Goal: Book appointment/travel/reservation

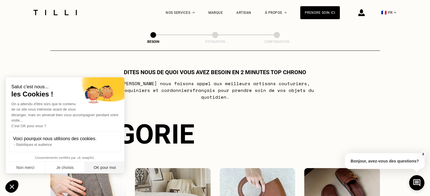
click at [98, 165] on button "OK pour moi" at bounding box center [105, 168] width 40 height 12
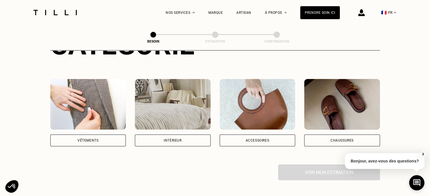
scroll to position [90, 0]
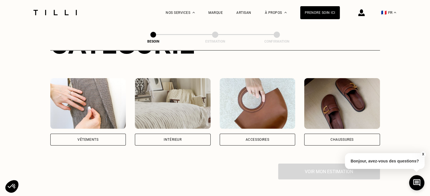
click at [99, 134] on div "Vêtements" at bounding box center [88, 140] width 76 height 12
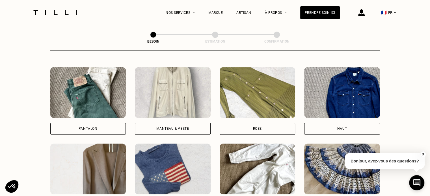
scroll to position [255, 0]
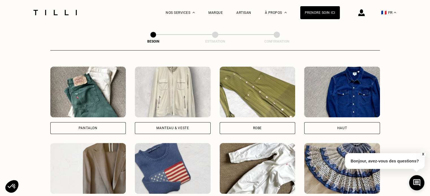
click at [99, 127] on div "Pantalon" at bounding box center [88, 128] width 76 height 12
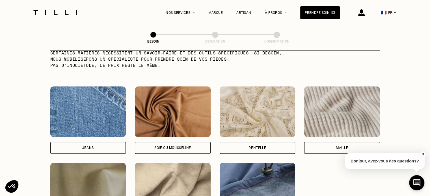
scroll to position [615, 0]
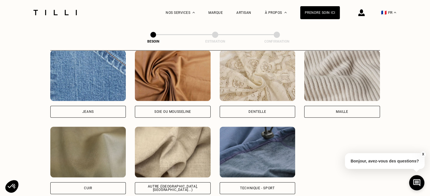
click at [191, 185] on div "Autre ([GEOGRAPHIC_DATA], [GEOGRAPHIC_DATA]...)" at bounding box center [173, 188] width 66 height 7
select select "FR"
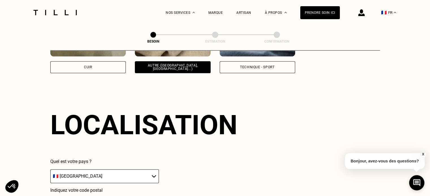
scroll to position [759, 0]
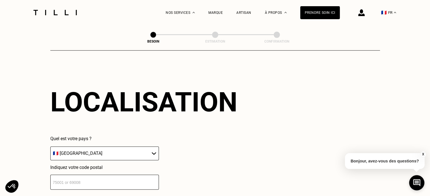
click at [129, 178] on input "number" at bounding box center [104, 182] width 108 height 15
type input "75020"
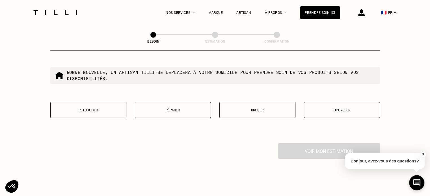
scroll to position [968, 0]
click at [107, 113] on button "Retoucher" at bounding box center [88, 110] width 76 height 16
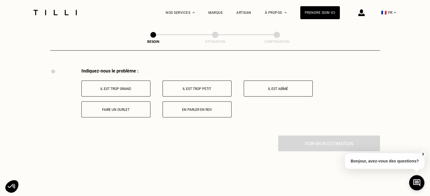
scroll to position [1044, 0]
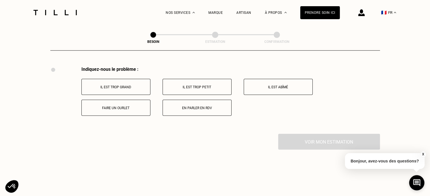
click at [117, 102] on button "Faire un ourlet" at bounding box center [115, 108] width 69 height 16
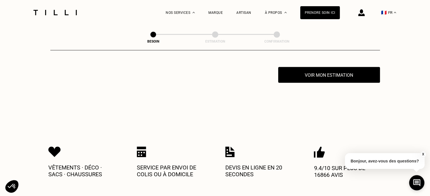
scroll to position [1112, 0]
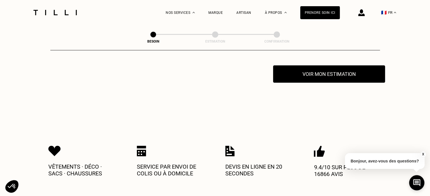
click at [329, 77] on button "Voir mon estimation" at bounding box center [329, 75] width 112 height 18
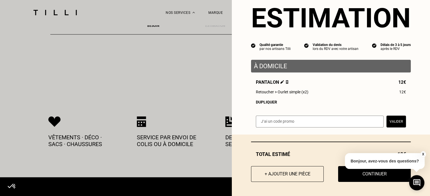
scroll to position [1141, 0]
click at [291, 173] on button "+ Ajouter une pièce" at bounding box center [287, 175] width 80 height 18
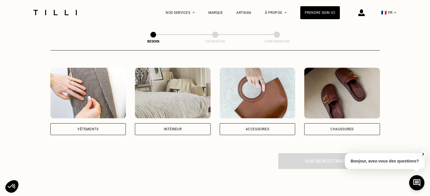
scroll to position [101, 0]
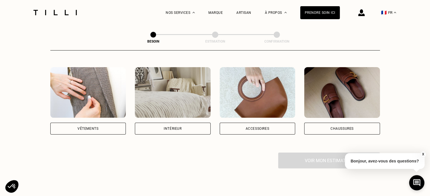
click at [107, 124] on div "Vêtements" at bounding box center [88, 129] width 76 height 12
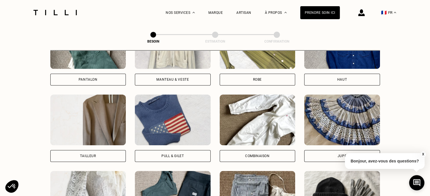
scroll to position [302, 0]
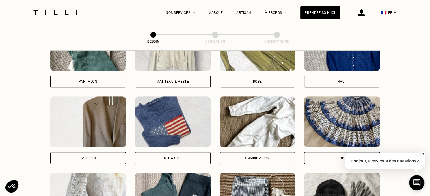
click at [108, 77] on div "Pantalon" at bounding box center [88, 82] width 76 height 12
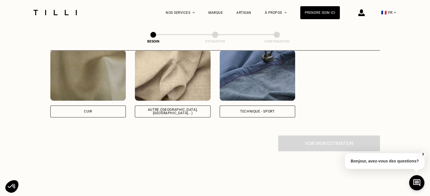
scroll to position [694, 0]
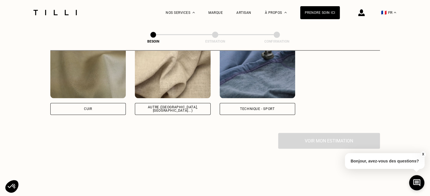
click at [154, 106] on div "Autre ([GEOGRAPHIC_DATA], [GEOGRAPHIC_DATA]...)" at bounding box center [173, 109] width 66 height 7
select select "FR"
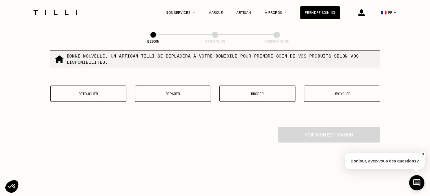
scroll to position [983, 0]
click at [115, 93] on button "Retoucher" at bounding box center [88, 94] width 76 height 16
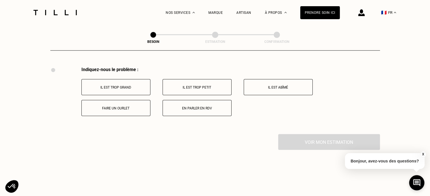
scroll to position [1044, 0]
click at [123, 106] on p "Faire un ourlet" at bounding box center [115, 108] width 63 height 4
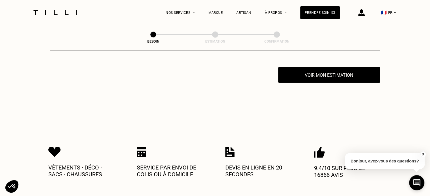
scroll to position [1112, 0]
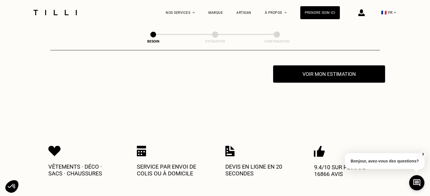
click at [313, 73] on button "Voir mon estimation" at bounding box center [329, 75] width 112 height 18
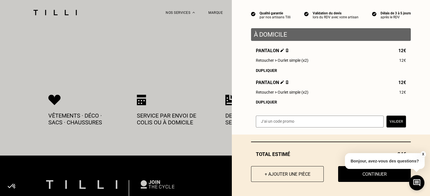
scroll to position [1164, 0]
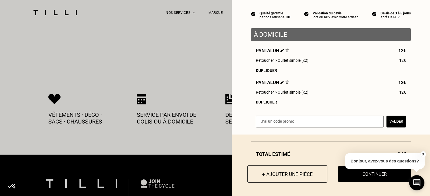
click at [298, 171] on button "+ Ajouter une pièce" at bounding box center [287, 175] width 80 height 18
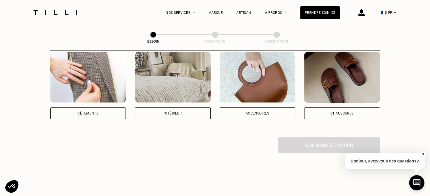
scroll to position [117, 0]
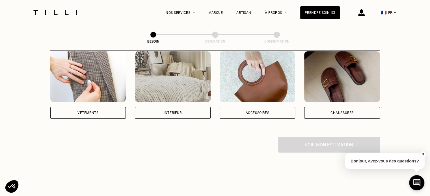
click at [99, 107] on div "Vêtements" at bounding box center [88, 113] width 76 height 12
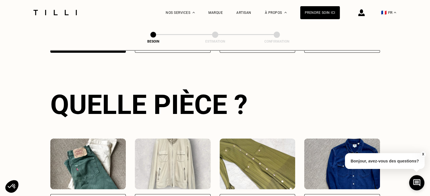
scroll to position [184, 0]
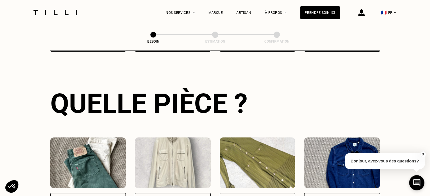
click at [99, 193] on div "Pantalon" at bounding box center [88, 199] width 76 height 12
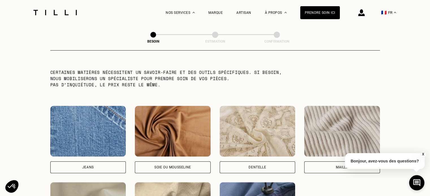
scroll to position [559, 0]
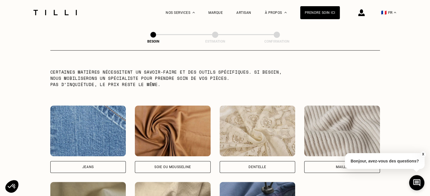
click at [99, 163] on div "Jeans" at bounding box center [88, 167] width 76 height 12
select select "FR"
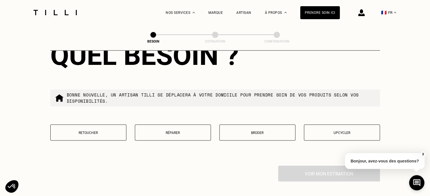
scroll to position [945, 0]
click at [166, 131] on button "Réparer" at bounding box center [173, 132] width 76 height 16
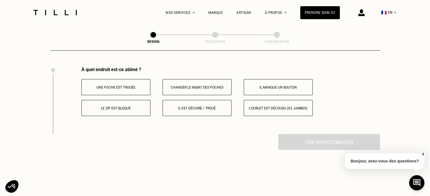
scroll to position [1044, 0]
click at [200, 106] on p "Il est déchiré / troué" at bounding box center [197, 108] width 63 height 4
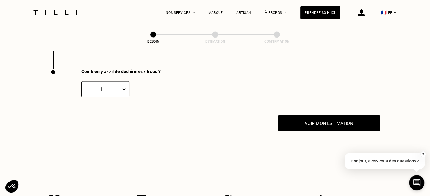
scroll to position [1112, 0]
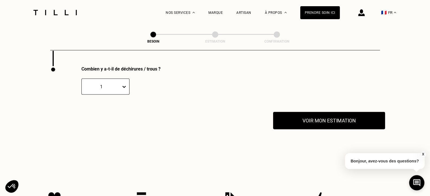
click at [295, 117] on button "Voir mon estimation" at bounding box center [329, 121] width 112 height 18
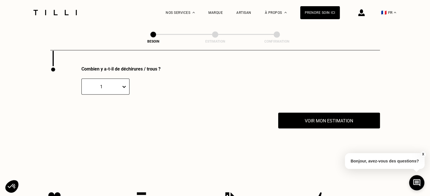
click at [422, 154] on button "X" at bounding box center [423, 154] width 6 height 6
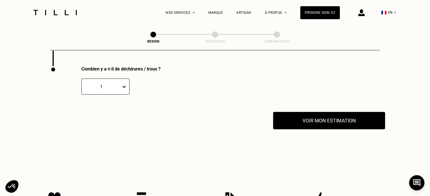
click at [299, 118] on button "Voir mon estimation" at bounding box center [329, 121] width 112 height 18
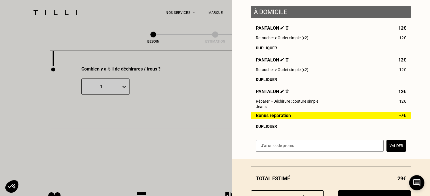
scroll to position [97, 0]
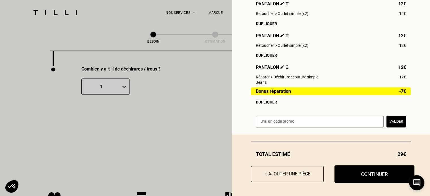
click at [362, 175] on button "Continuer" at bounding box center [374, 175] width 80 height 18
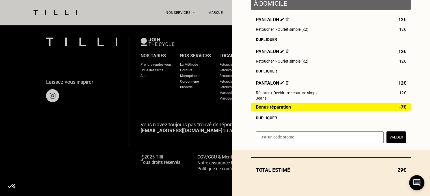
scroll to position [375, 0]
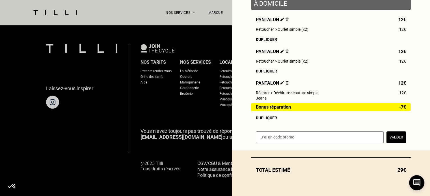
scroll to position [81, 0]
select select "FR"
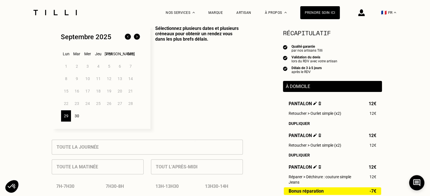
scroll to position [149, 0]
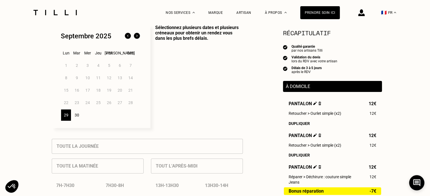
click at [65, 120] on div "29" at bounding box center [66, 115] width 10 height 11
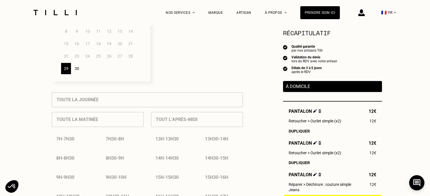
scroll to position [195, 0]
click at [78, 72] on div "30" at bounding box center [77, 68] width 10 height 11
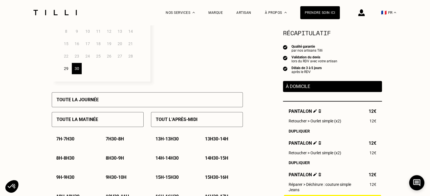
click at [66, 73] on div "29" at bounding box center [66, 68] width 10 height 11
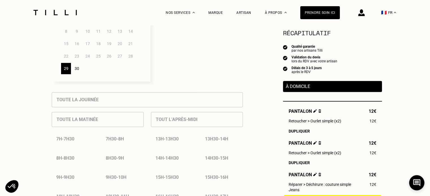
click at [76, 69] on div "30" at bounding box center [77, 68] width 10 height 11
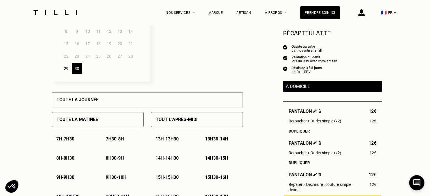
click at [65, 156] on div "8h - 8h30" at bounding box center [73, 158] width 42 height 14
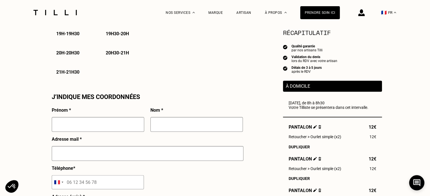
scroll to position [456, 0]
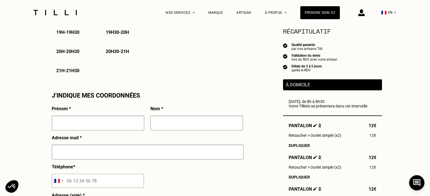
click at [127, 126] on input "text" at bounding box center [98, 123] width 92 height 15
type input "[PERSON_NAME]"
type input "[EMAIL_ADDRESS][DOMAIN_NAME]"
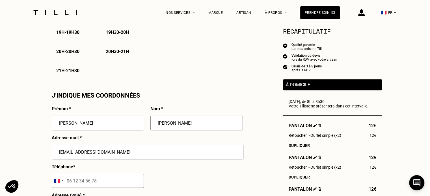
type input "06 81 99 55 11"
type input "[STREET_ADDRESS]"
type input "[GEOGRAPHIC_DATA] 20"
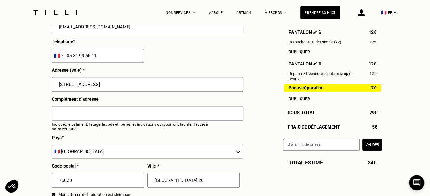
scroll to position [582, 0]
click at [95, 117] on input "text" at bounding box center [147, 113] width 191 height 15
type input "p"
click at [123, 117] on input "code 33027. Passer le 1er couloi. Dans la cour au fond prendre 1ère porte à dro…" at bounding box center [147, 113] width 191 height 15
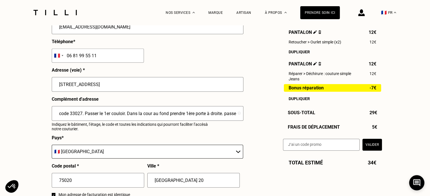
click at [225, 115] on input "code 33027. Passer le 1er couloir. Dans la cour au fond prendre 1ère porte à dr…" at bounding box center [147, 113] width 191 height 15
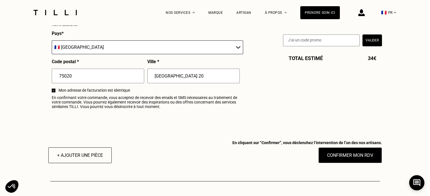
scroll to position [687, 0]
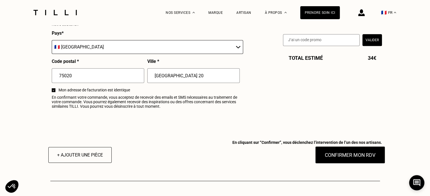
type input "code 33027. Passer le 1er couloir. Dans la cour au fond prendre 1ère porte à dr…"
click at [339, 159] on button "Confirmer mon RDV" at bounding box center [350, 155] width 70 height 18
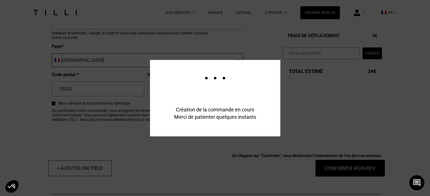
scroll to position [700, 0]
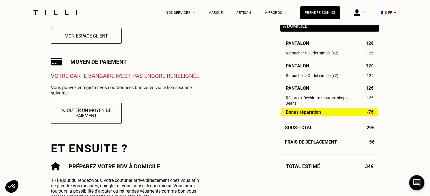
scroll to position [170, 0]
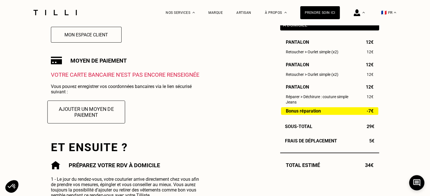
click at [103, 115] on button "Ajouter un moyen de paiement" at bounding box center [86, 112] width 78 height 23
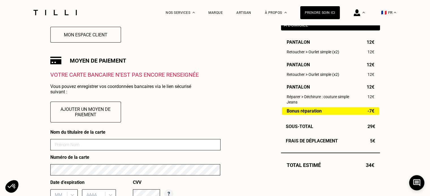
click at [94, 143] on input at bounding box center [135, 144] width 170 height 11
type input "[PERSON_NAME]"
type input "11"
type input "2025"
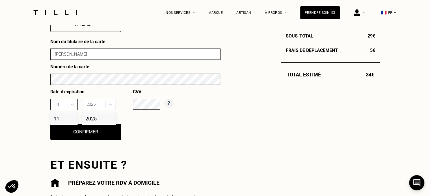
scroll to position [261, 0]
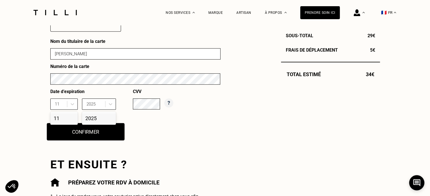
click at [71, 141] on button "Confirmer" at bounding box center [86, 132] width 78 height 18
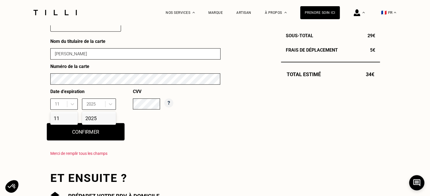
click at [86, 136] on button "Confirmer" at bounding box center [86, 132] width 78 height 18
click at [93, 120] on div "2025" at bounding box center [99, 118] width 34 height 10
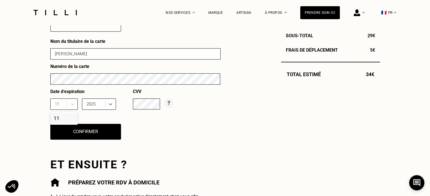
click at [64, 120] on div "11" at bounding box center [63, 118] width 27 height 10
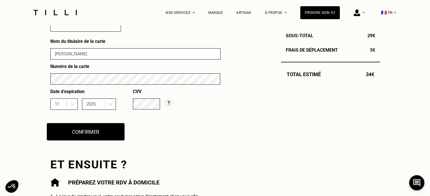
click at [79, 130] on button "Confirmer" at bounding box center [86, 132] width 78 height 18
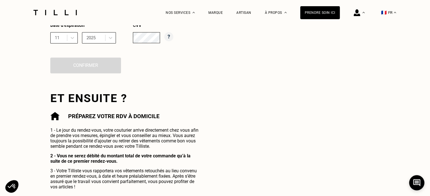
scroll to position [328, 0]
